Goal: Task Accomplishment & Management: Manage account settings

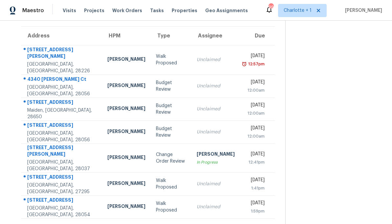
scroll to position [37, 0]
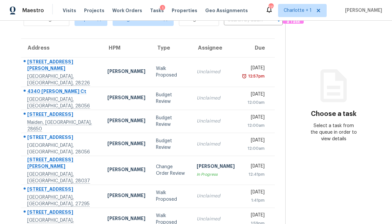
scroll to position [37, 0]
click at [175, 160] on td "Change Order Review" at bounding box center [171, 170] width 41 height 29
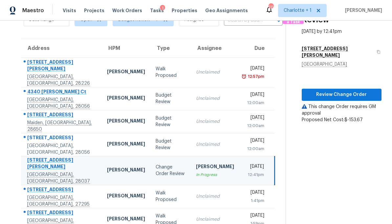
click at [196, 193] on div "Unclaimed" at bounding box center [215, 196] width 38 height 7
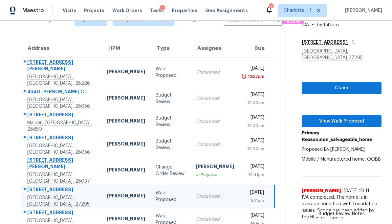
click at [196, 216] on div "Unclaimed" at bounding box center [215, 219] width 38 height 7
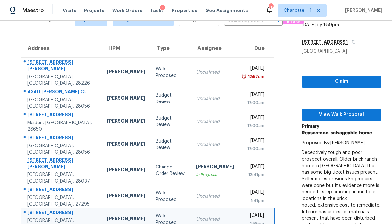
click at [198, 163] on div "[PERSON_NAME]" at bounding box center [215, 167] width 38 height 8
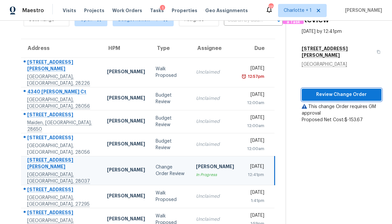
click at [341, 91] on span "Review Change Order" at bounding box center [341, 95] width 69 height 8
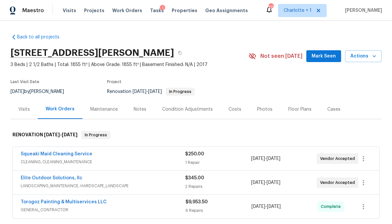
click at [169, 161] on span "CLEANING, CLEANING_MAINTENANCE" at bounding box center [103, 162] width 164 height 7
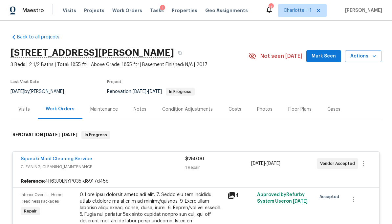
click at [234, 106] on div "Costs" at bounding box center [234, 109] width 13 height 7
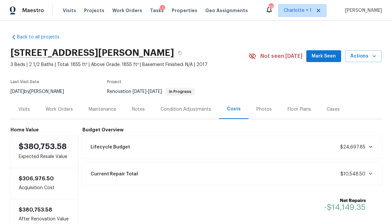
click at [26, 112] on div "Visits" at bounding box center [23, 109] width 11 height 7
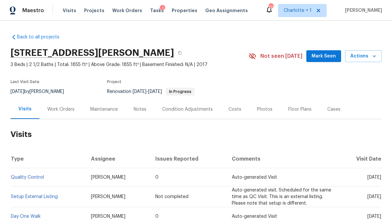
click at [60, 113] on div "Work Orders" at bounding box center [60, 108] width 43 height 19
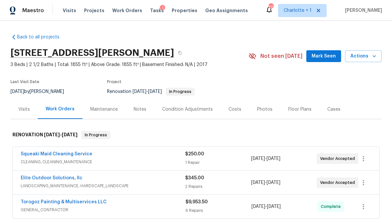
click at [146, 107] on div "Notes" at bounding box center [140, 108] width 29 height 19
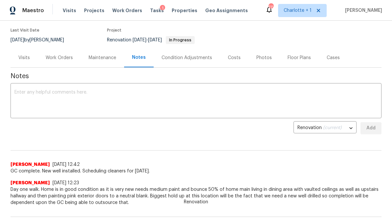
scroll to position [51, 0]
click at [58, 64] on div "Work Orders" at bounding box center [59, 57] width 43 height 19
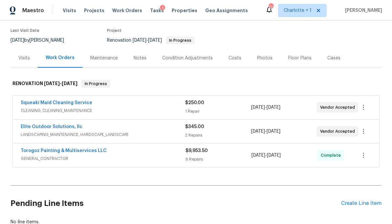
click at [155, 153] on div "Torogoz Painting & Multiservices LLC" at bounding box center [103, 151] width 165 height 8
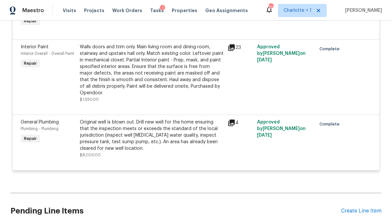
scroll to position [440, 0]
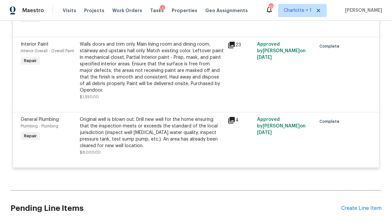
click at [184, 136] on div "Original well is blown out. Drill new well for the home ensuring that the inspe…" at bounding box center [152, 132] width 144 height 33
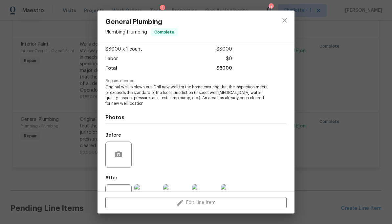
scroll to position [61, 0]
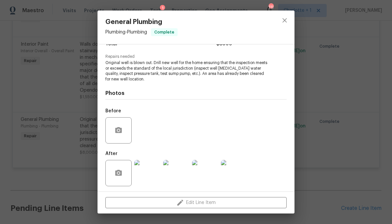
click at [147, 176] on img at bounding box center [147, 173] width 26 height 26
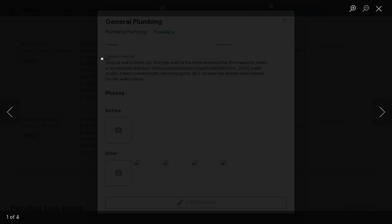
click at [376, 118] on button "Next image" at bounding box center [382, 112] width 20 height 26
click at [379, 107] on button "Next image" at bounding box center [382, 112] width 20 height 26
click at [378, 13] on button "Close lightbox" at bounding box center [378, 8] width 13 height 11
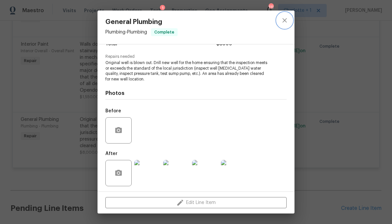
click at [283, 21] on icon "close" at bounding box center [285, 20] width 8 height 8
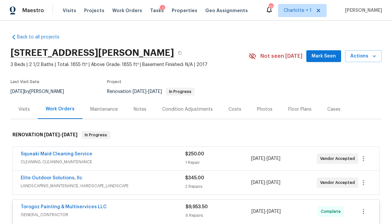
scroll to position [0, 0]
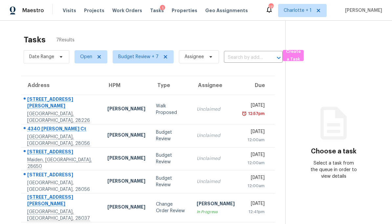
click at [151, 204] on td "Change Order Review" at bounding box center [171, 207] width 41 height 29
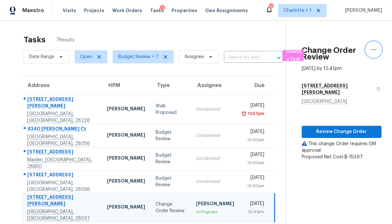
click at [376, 52] on icon "button" at bounding box center [374, 50] width 8 height 8
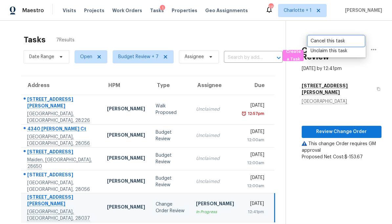
click at [337, 42] on div "Cancel this task" at bounding box center [335, 41] width 51 height 7
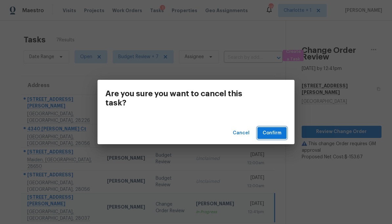
click at [275, 131] on span "Confirm" at bounding box center [272, 133] width 19 height 8
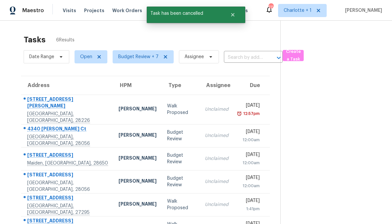
click at [15, 103] on div "Address HPM Type Assignee Due 6805 Porterfield Rd Charlotte, NC, 28226 Jason Bo…" at bounding box center [146, 157] width 270 height 163
click at [162, 106] on td "Walk Proposed" at bounding box center [181, 110] width 38 height 30
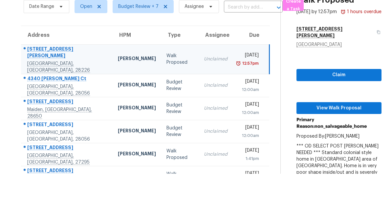
click at [238, 57] on div "[DATE]" at bounding box center [248, 56] width 20 height 8
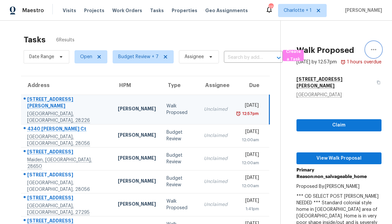
click at [377, 47] on icon "button" at bounding box center [374, 50] width 8 height 8
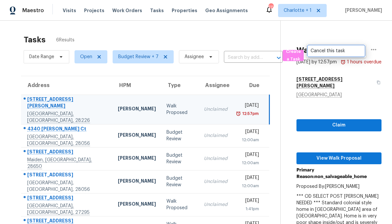
click at [335, 51] on div "Cancel this task" at bounding box center [335, 51] width 51 height 7
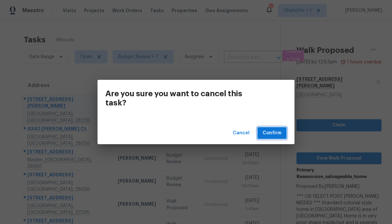
click at [273, 133] on span "Confirm" at bounding box center [272, 133] width 19 height 8
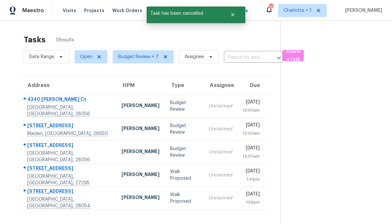
click at [85, 114] on td "4340 Gelinda Ct Gastonia, NC, 28056" at bounding box center [68, 106] width 95 height 23
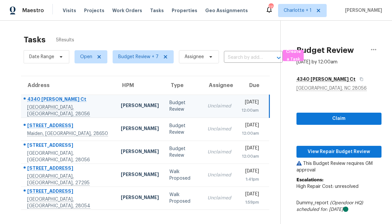
click at [116, 98] on td "[PERSON_NAME]" at bounding box center [140, 106] width 49 height 23
click at [80, 104] on div "4340 [PERSON_NAME] Ct" at bounding box center [68, 100] width 83 height 8
click at [336, 152] on span "View Repair Budget Review" at bounding box center [339, 152] width 74 height 8
